Goal: Information Seeking & Learning: Learn about a topic

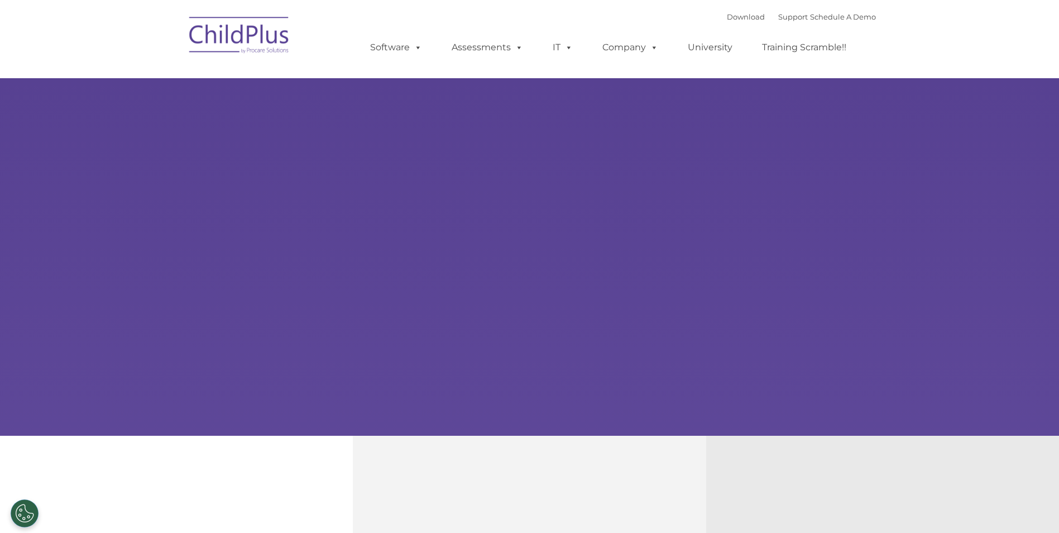
select select "MEDIUM"
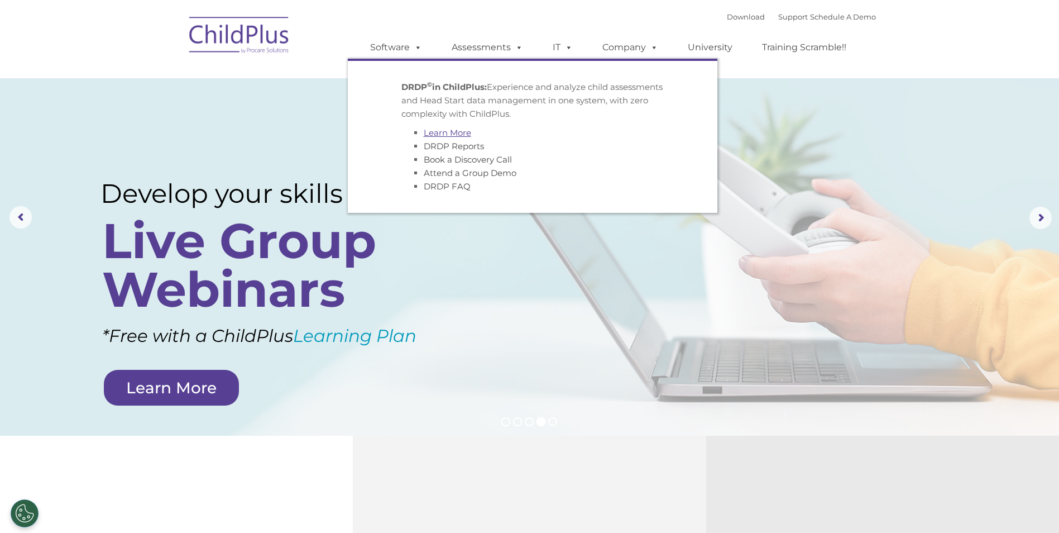
click at [444, 135] on link "Learn More" at bounding box center [447, 132] width 47 height 11
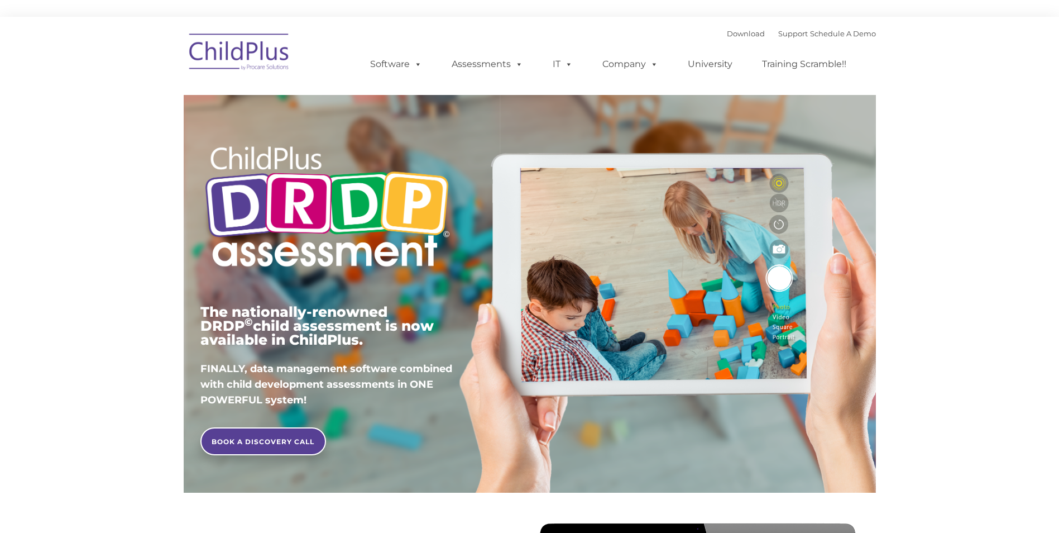
type input ""
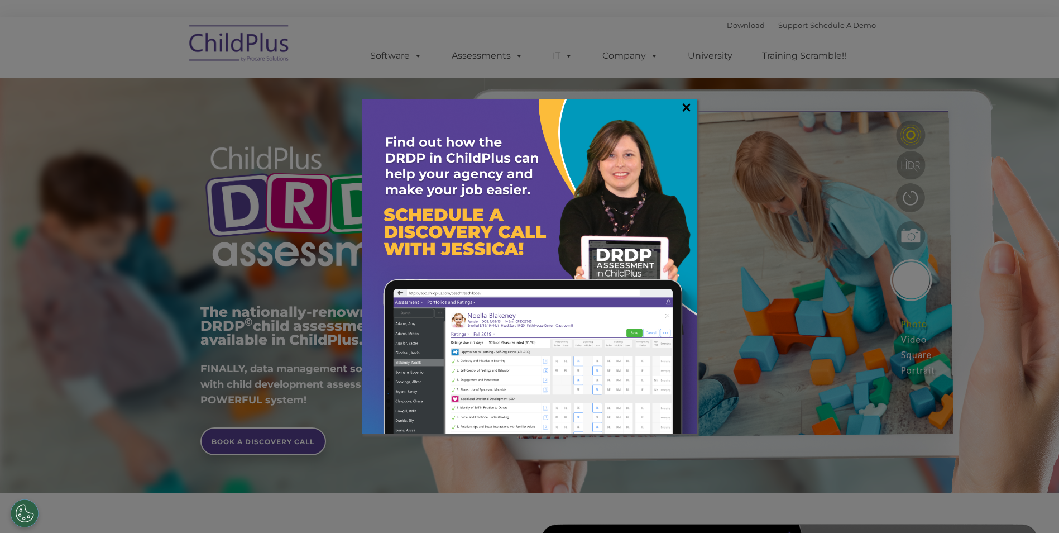
click at [683, 109] on link "×" at bounding box center [686, 107] width 13 height 11
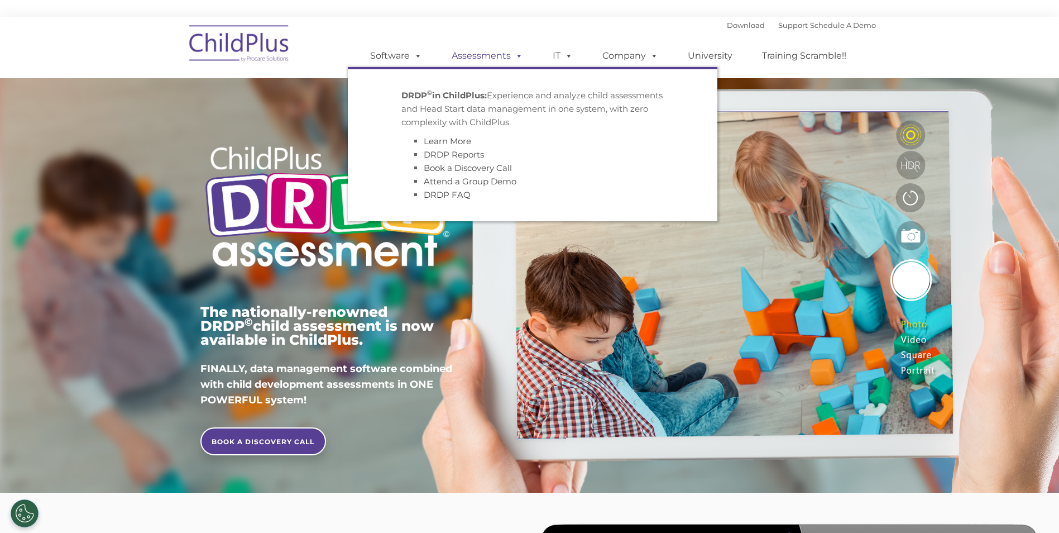
click at [479, 58] on link "Assessments" at bounding box center [487, 56] width 94 height 22
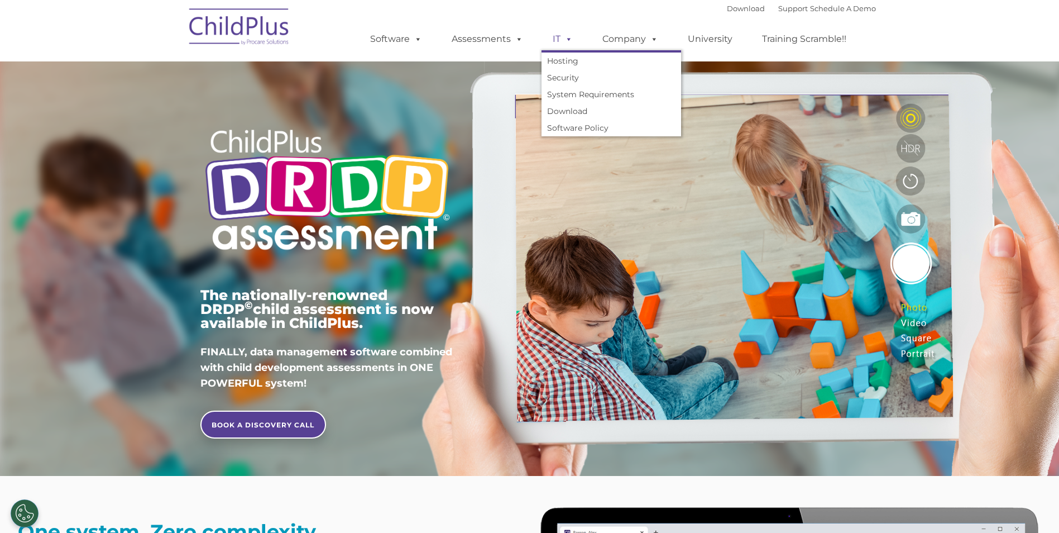
click at [561, 42] on span at bounding box center [567, 38] width 12 height 11
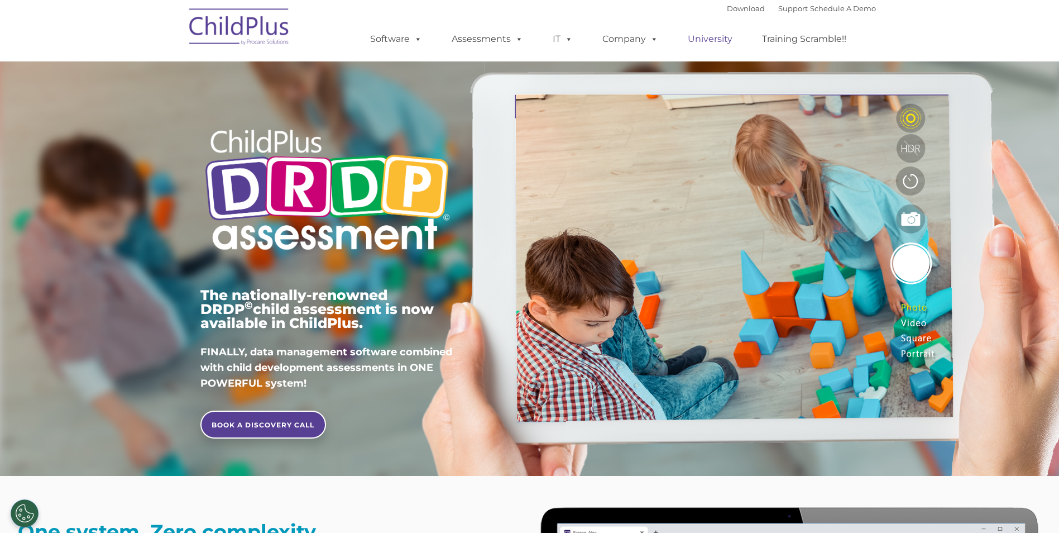
click at [713, 40] on link "University" at bounding box center [710, 39] width 67 height 22
